Goal: Entertainment & Leisure: Consume media (video, audio)

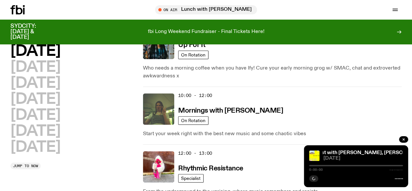
scroll to position [28, 0]
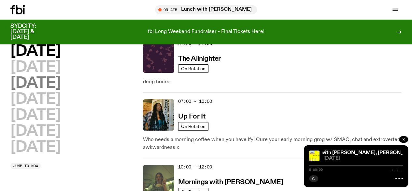
click at [42, 89] on h2 "[DATE]" at bounding box center [35, 83] width 50 height 15
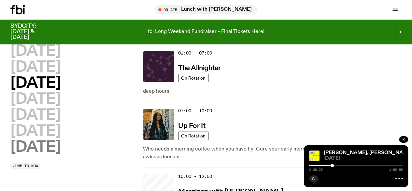
click at [59, 155] on h2 "[DATE]" at bounding box center [35, 147] width 50 height 15
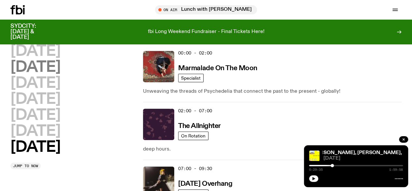
click at [60, 67] on h2 "Tuesday" at bounding box center [35, 67] width 50 height 15
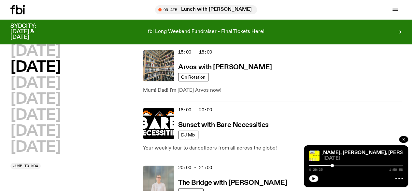
scroll to position [312, 0]
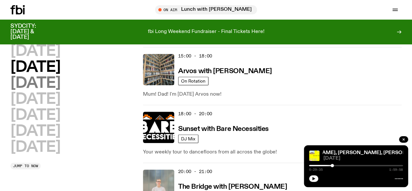
click at [60, 91] on h2 "[DATE]" at bounding box center [35, 83] width 50 height 15
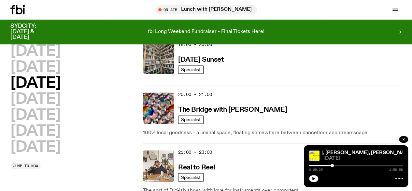
scroll to position [344, 0]
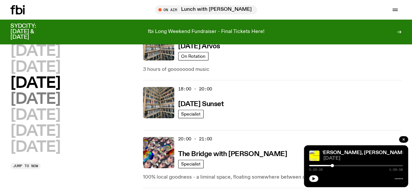
click at [60, 92] on h2 "Thursday" at bounding box center [35, 99] width 50 height 15
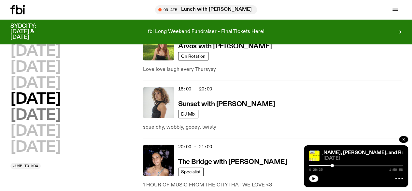
click at [53, 108] on h2 "Friday" at bounding box center [35, 115] width 50 height 15
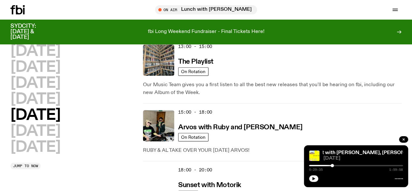
scroll to position [246, 0]
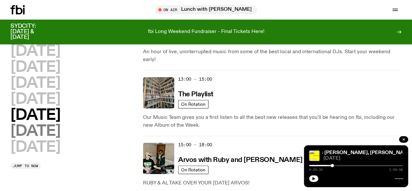
click at [60, 139] on h2 "Saturday" at bounding box center [35, 131] width 50 height 15
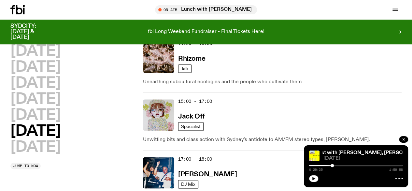
scroll to position [322, 0]
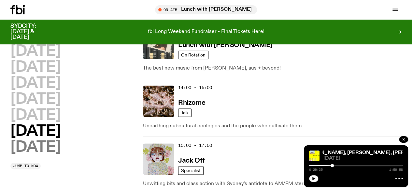
click at [56, 155] on h2 "Sunday" at bounding box center [35, 147] width 50 height 15
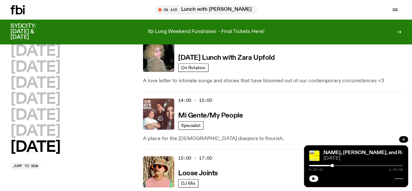
scroll to position [488, 0]
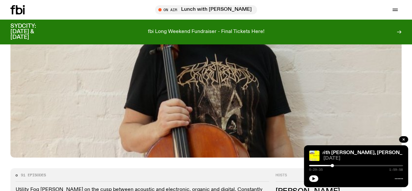
scroll to position [289, 0]
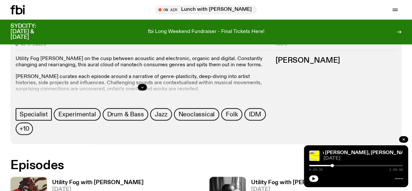
click at [85, 180] on h3 "Utility Fog with Peter Hollo" at bounding box center [98, 183] width 92 height 6
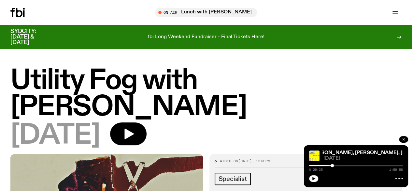
click at [402, 137] on icon "button" at bounding box center [404, 139] width 4 height 4
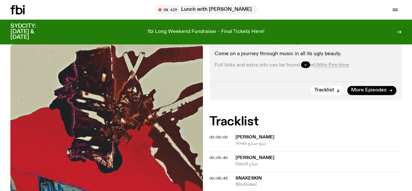
scroll to position [126, 0]
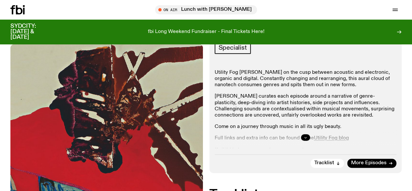
click at [304, 134] on button "button" at bounding box center [305, 137] width 9 height 7
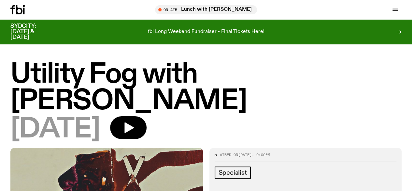
scroll to position [0, 0]
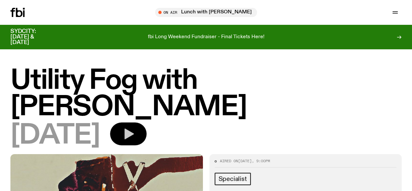
click at [135, 127] on icon "button" at bounding box center [128, 133] width 13 height 13
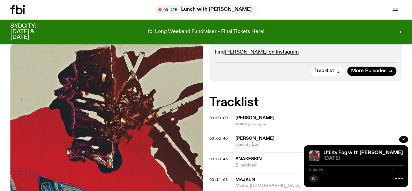
scroll to position [256, 0]
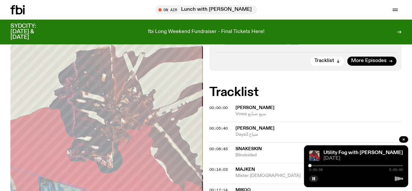
drag, startPoint x: 234, startPoint y: 90, endPoint x: 280, endPoint y: 89, distance: 45.7
click at [280, 106] on div "00:00:00 Yasmine Hamdam Vows سبع صنايع" at bounding box center [306, 114] width 193 height 16
copy div "Yasmine Hamdam"
click at [313, 165] on div at bounding box center [270, 165] width 94 height 1
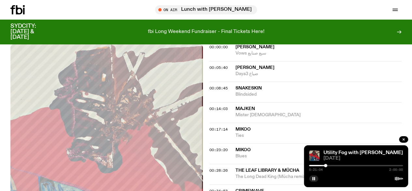
scroll to position [321, 0]
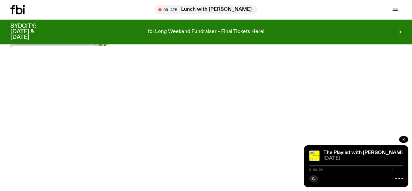
scroll to position [62, 0]
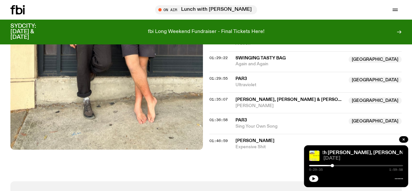
scroll to position [519, 0]
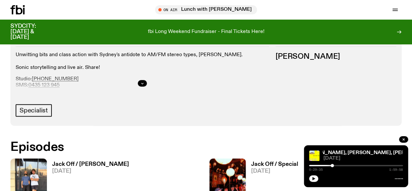
scroll to position [290, 0]
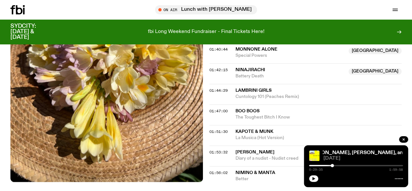
scroll to position [713, 0]
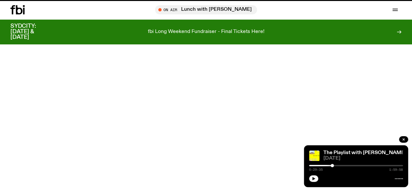
scroll to position [290, 0]
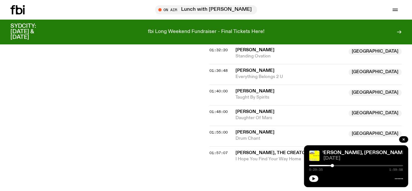
scroll to position [681, 0]
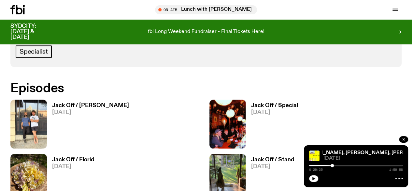
scroll to position [388, 0]
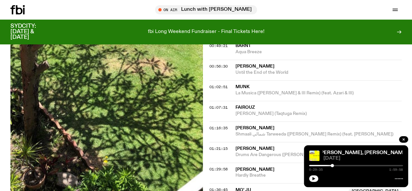
scroll to position [484, 0]
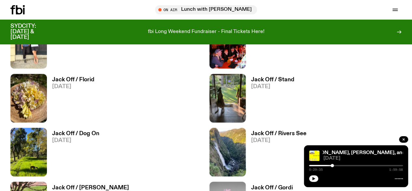
scroll to position [453, 0]
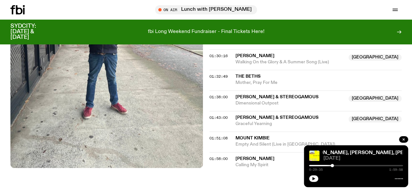
scroll to position [681, 0]
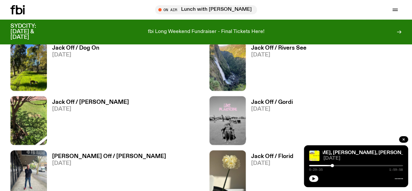
scroll to position [519, 0]
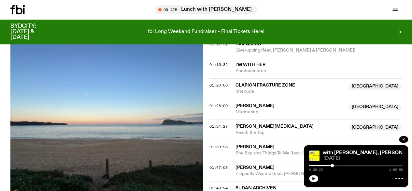
scroll to position [713, 0]
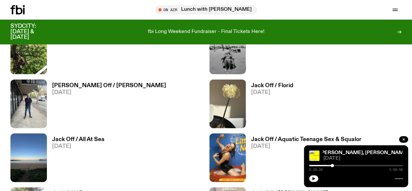
scroll to position [649, 0]
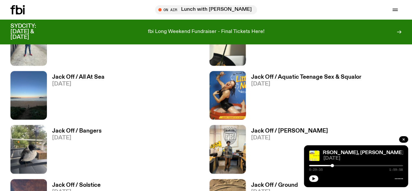
click at [77, 182] on h3 "Jack Off / Solstice" at bounding box center [76, 185] width 49 height 6
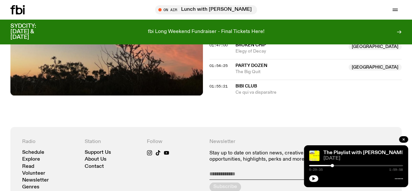
scroll to position [778, 0]
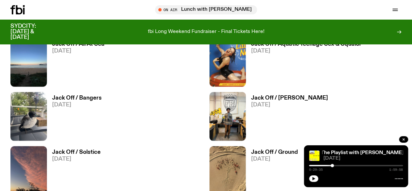
scroll to position [714, 0]
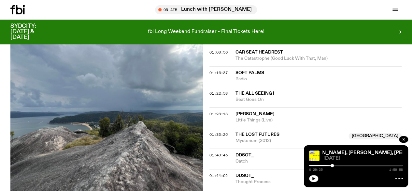
scroll to position [745, 0]
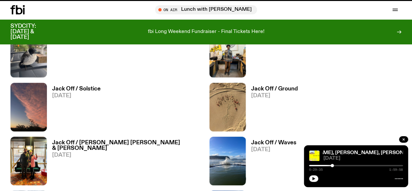
scroll to position [714, 0]
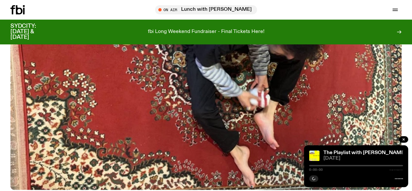
scroll to position [256, 0]
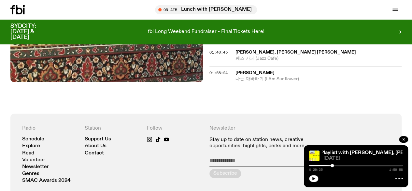
scroll to position [713, 0]
